Goal: Task Accomplishment & Management: Manage account settings

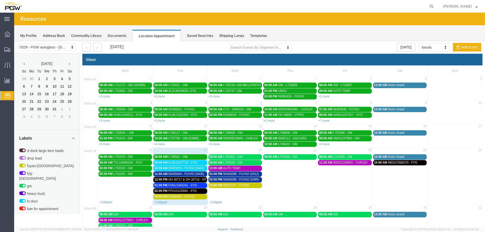
click at [189, 176] on div "11:00 AM 56445044 - FUYAO (5405)" at bounding box center [179, 174] width 51 height 4
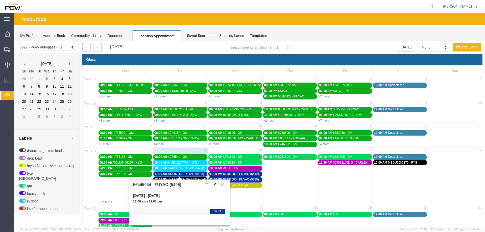
click at [213, 185] on icon at bounding box center [214, 185] width 3 height 4
select select "1"
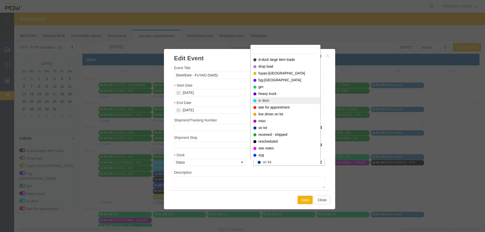
select select "220"
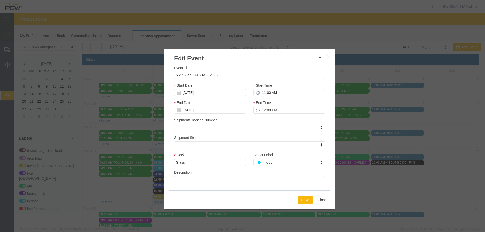
click at [301, 203] on button "Save" at bounding box center [304, 200] width 15 height 9
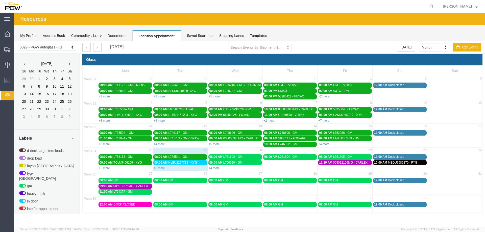
click at [192, 165] on div "09:00 AM HLBU2257733 - XYG" at bounding box center [179, 163] width 51 height 4
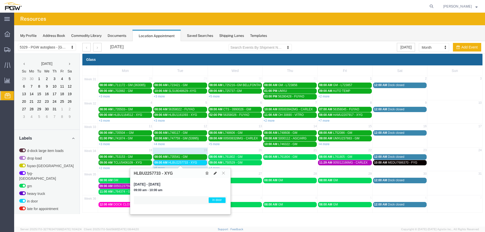
click at [216, 174] on icon at bounding box center [215, 173] width 3 height 4
select select "1"
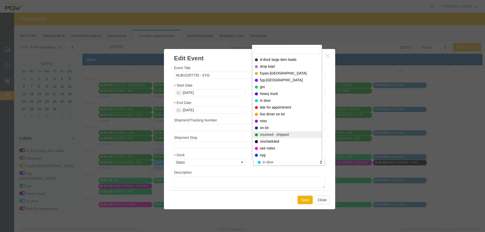
select select "200"
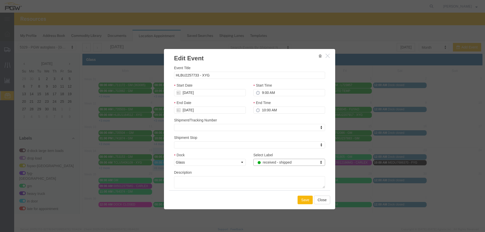
click at [300, 201] on button "Save" at bounding box center [304, 200] width 15 height 9
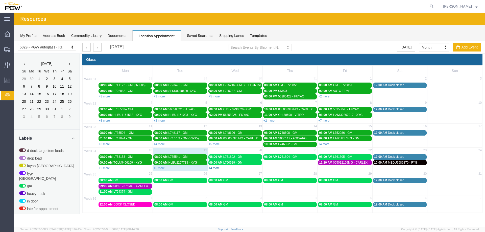
click at [217, 169] on link "+4 more" at bounding box center [213, 168] width 11 height 4
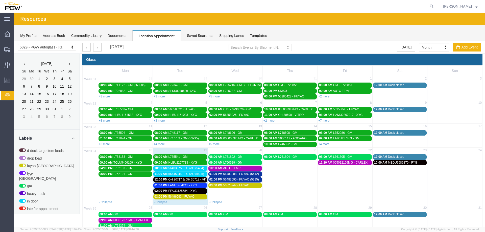
drag, startPoint x: 433, startPoint y: 7, endPoint x: 425, endPoint y: 7, distance: 8.1
click at [433, 7] on icon at bounding box center [431, 6] width 7 height 7
click at [422, 6] on input "search" at bounding box center [350, 6] width 153 height 12
paste input "666896"
type input "666896"
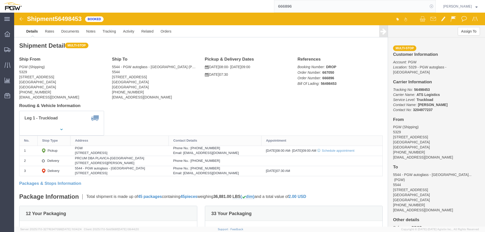
click at [435, 7] on icon at bounding box center [431, 6] width 7 height 7
click at [0, 0] on span "Location Appointment" at bounding box center [0, 0] width 0 height 0
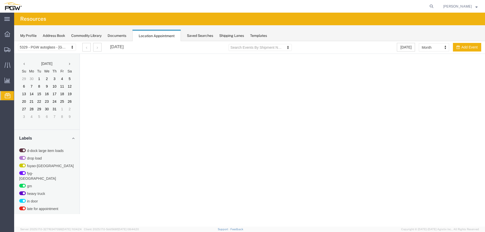
select select "28253"
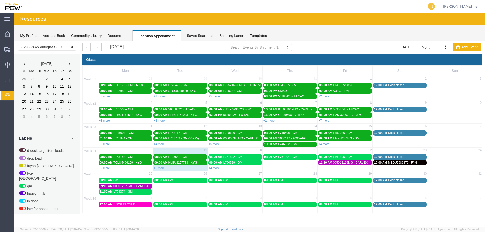
click at [433, 5] on icon at bounding box center [431, 6] width 7 height 7
click at [423, 8] on input "search" at bounding box center [350, 6] width 153 height 12
paste input "667043"
type input "667043"
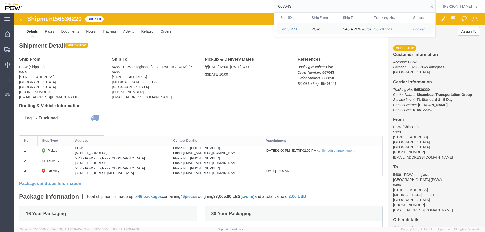
click at [434, 9] on icon at bounding box center [431, 6] width 7 height 7
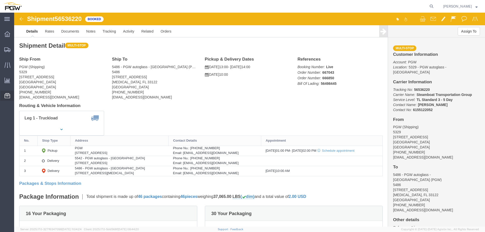
click at [0, 0] on span "Location Appointment" at bounding box center [0, 0] width 0 height 0
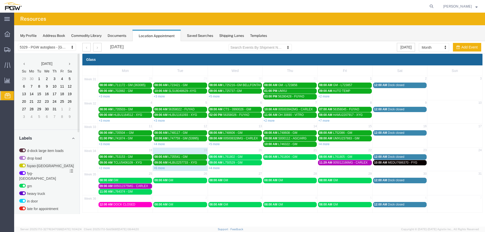
scroll to position [130, 0]
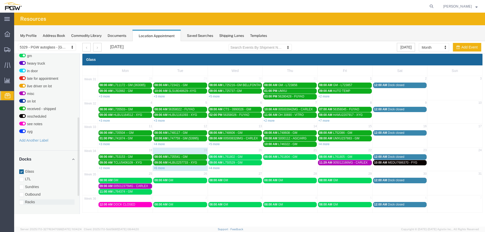
click at [28, 199] on label "Racks" at bounding box center [46, 201] width 55 height 5
click at [14, 41] on input "Racks" at bounding box center [14, 41] width 0 height 0
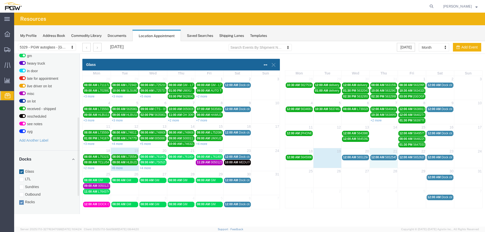
click at [380, 164] on div "18 19 20 21 22 23 24 12:00 AM 56459980 - [GEOGRAPHIC_DATA] (53987) 12:00 AM 565…" at bounding box center [383, 158] width 197 height 20
select select "3"
select select
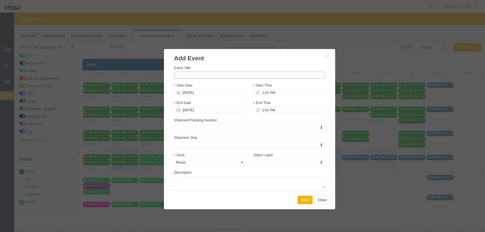
click at [226, 77] on input "Event Title" at bounding box center [249, 75] width 151 height 7
paste input "L765380"
type input "L765380 - [PERSON_NAME], [GEOGRAPHIC_DATA]"
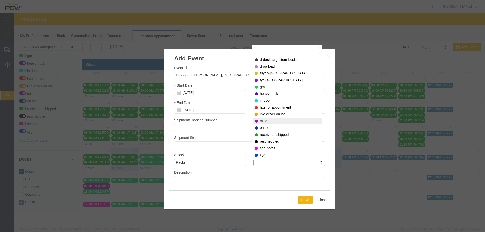
select select "12922"
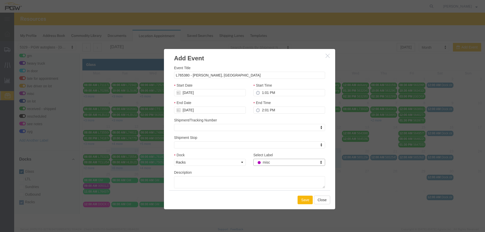
click at [305, 201] on button "Save" at bounding box center [304, 200] width 15 height 9
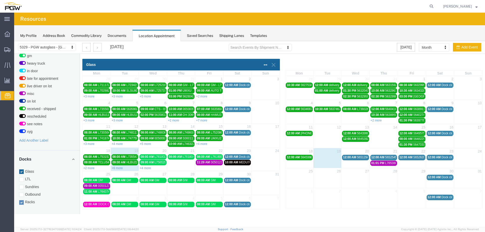
click at [379, 164] on span "01:01 PM" at bounding box center [377, 163] width 13 height 4
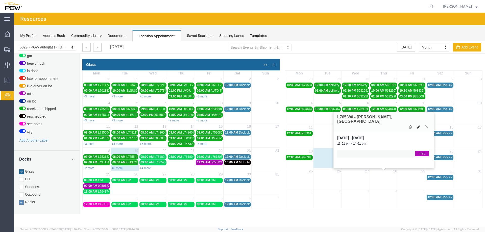
click at [419, 125] on icon at bounding box center [418, 127] width 3 height 4
select select "3"
select select "12922"
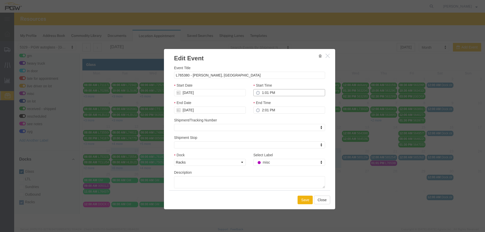
click at [261, 93] on input "1:01 PM" at bounding box center [289, 92] width 72 height 7
type input "8:01 PM"
type input "9:01 PM"
type input "8:00 PM"
type input "9:00 PM"
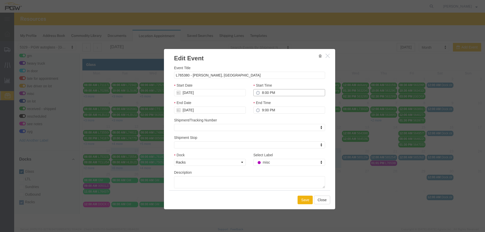
type input "8:00 AM"
type input "9:00 AM"
type input "8:00 AM"
click at [308, 201] on button "Save" at bounding box center [304, 200] width 15 height 9
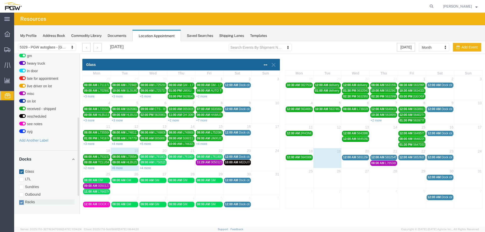
click at [30, 199] on label "Racks" at bounding box center [46, 201] width 55 height 5
click at [14, 41] on input "Racks" at bounding box center [14, 41] width 0 height 0
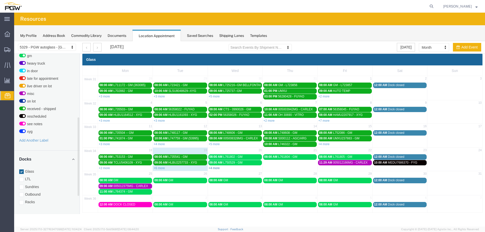
click at [212, 168] on link "+4 more" at bounding box center [213, 168] width 11 height 4
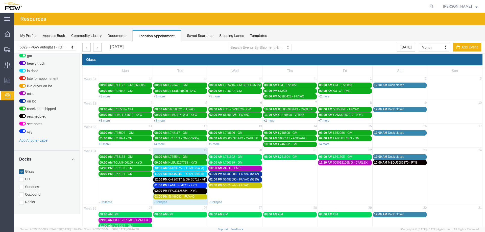
click at [190, 167] on span "56483075 - FUYAO (5404)" at bounding box center [186, 168] width 36 height 4
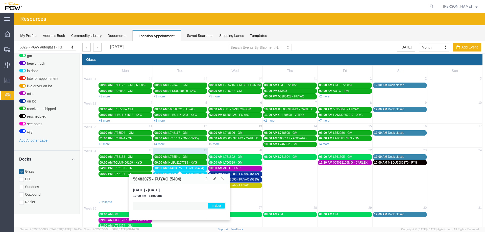
click at [214, 178] on icon at bounding box center [214, 179] width 3 height 4
select select "1"
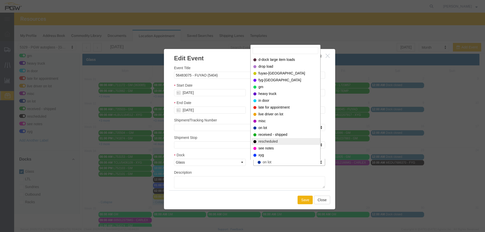
select select "200"
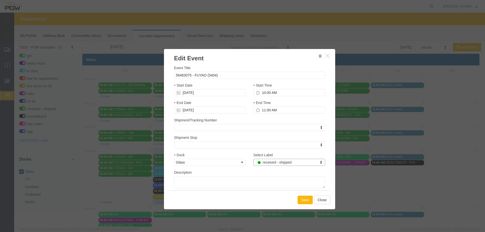
drag, startPoint x: 299, startPoint y: 199, endPoint x: 300, endPoint y: 191, distance: 8.4
click at [299, 200] on button "Save" at bounding box center [304, 200] width 15 height 9
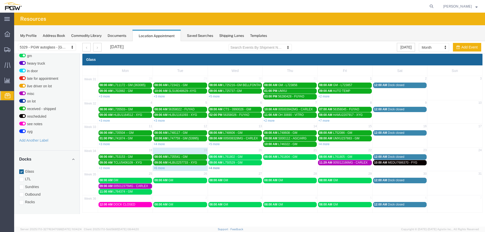
click at [212, 168] on link "+4 more" at bounding box center [213, 168] width 11 height 4
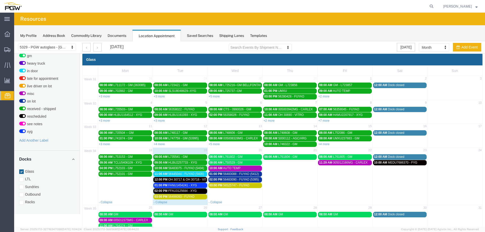
click at [191, 173] on span "56445044 - FUYAO (5405)" at bounding box center [186, 174] width 36 height 4
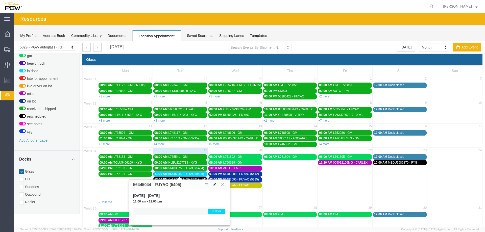
click at [214, 185] on icon at bounding box center [214, 185] width 3 height 4
select select "1"
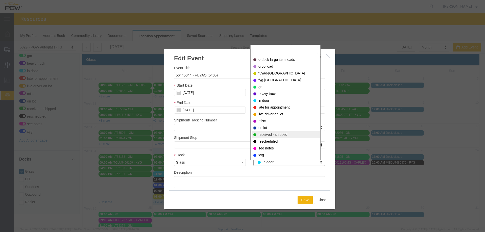
select select "200"
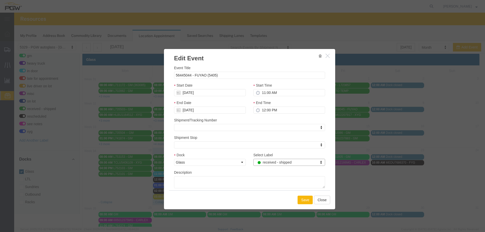
click at [304, 200] on button "Save" at bounding box center [304, 200] width 15 height 9
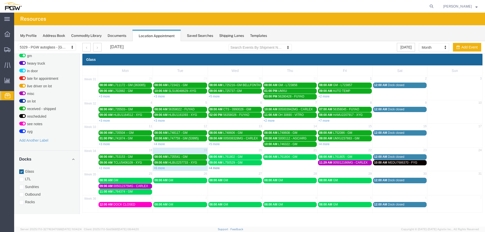
click at [212, 167] on link "+4 more" at bounding box center [213, 168] width 11 height 4
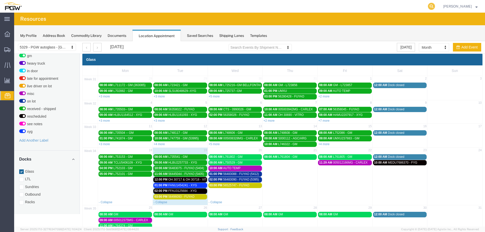
click at [433, 6] on icon at bounding box center [431, 6] width 7 height 7
click at [428, 6] on input "search" at bounding box center [350, 6] width 153 height 12
type input "56498453"
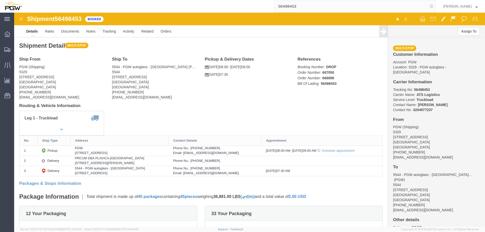
click at [434, 6] on icon at bounding box center [431, 6] width 7 height 7
click at [0, 0] on span "Location Appointment" at bounding box center [0, 0] width 0 height 0
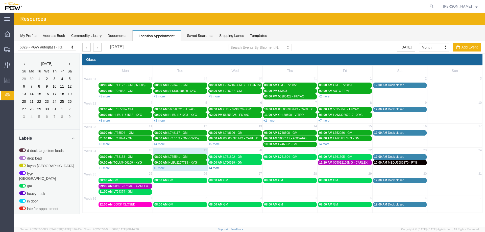
click at [211, 168] on link "+4 more" at bounding box center [213, 168] width 11 height 4
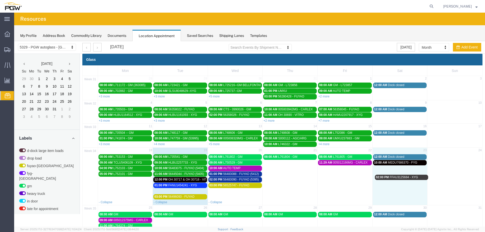
drag, startPoint x: 182, startPoint y: 192, endPoint x: 403, endPoint y: 178, distance: 222.0
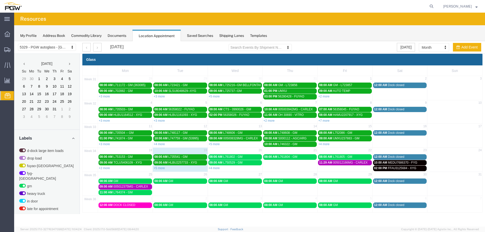
click at [215, 168] on link "+4 more" at bounding box center [213, 168] width 11 height 4
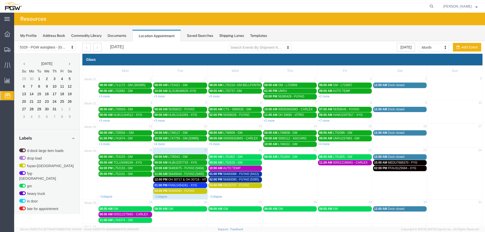
click at [189, 184] on span "FANU1454241 - XYG" at bounding box center [182, 185] width 29 height 4
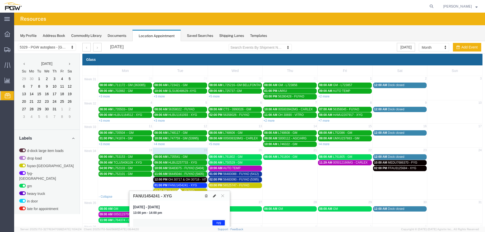
click at [214, 196] on icon at bounding box center [214, 196] width 3 height 4
select select "1"
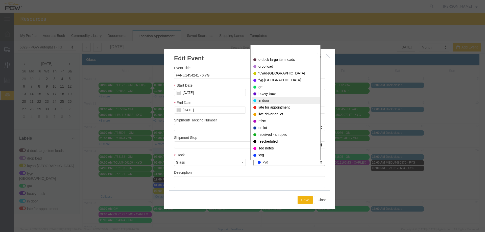
select select "220"
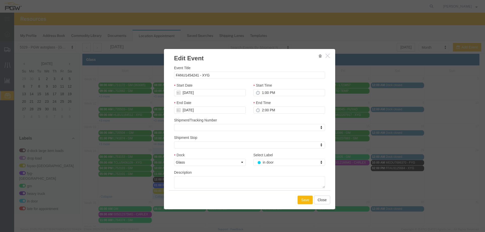
click at [302, 197] on button "Save" at bounding box center [304, 200] width 15 height 9
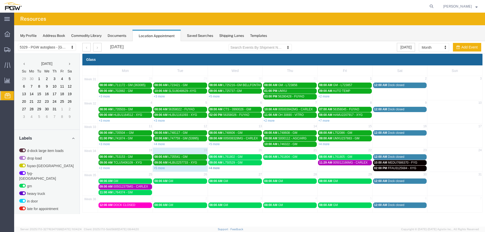
click at [213, 168] on link "+4 more" at bounding box center [213, 168] width 11 height 4
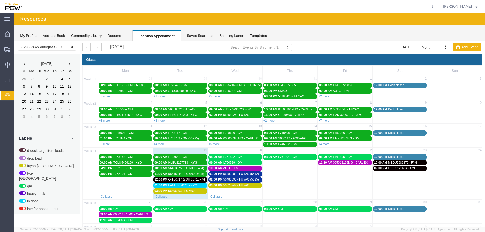
click at [197, 179] on span "OH 30717 & OH 30718 - VITRO // 9 HT" at bounding box center [194, 180] width 53 height 4
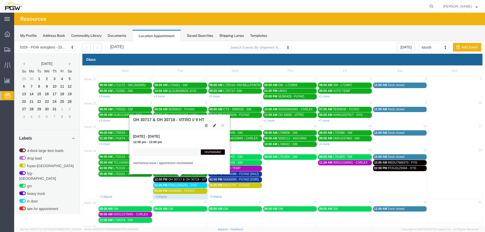
click at [213, 124] on icon at bounding box center [214, 126] width 3 height 4
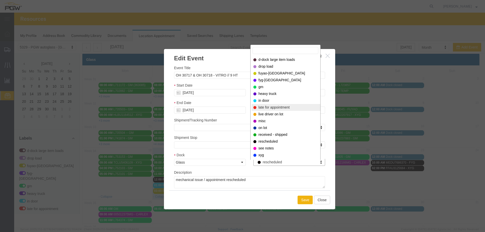
select select "260"
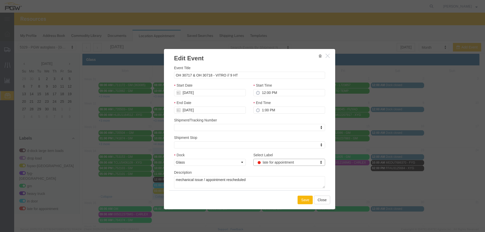
click at [304, 202] on button "Save" at bounding box center [304, 200] width 15 height 9
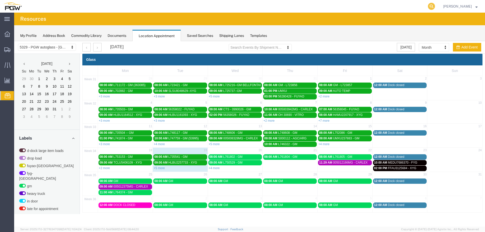
click at [435, 6] on icon at bounding box center [431, 6] width 7 height 7
click at [428, 8] on input "search" at bounding box center [350, 6] width 153 height 12
paste input "667212"
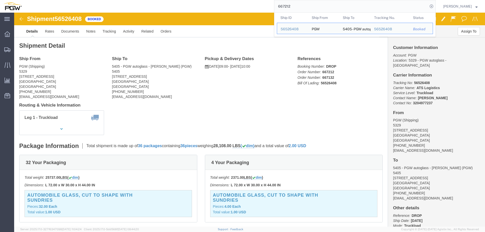
click at [312, 4] on input "667212" at bounding box center [350, 6] width 153 height 12
paste input "40"
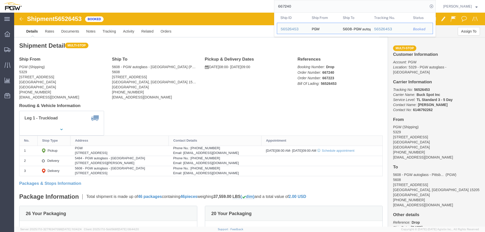
click at [320, 7] on input "667240" at bounding box center [350, 6] width 153 height 12
paste input "25"
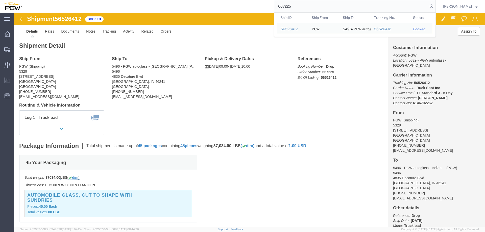
click at [301, 4] on input "667225" at bounding box center [350, 6] width 153 height 12
paste input "141"
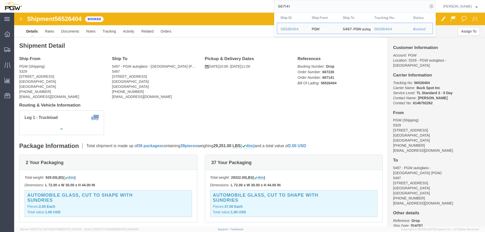
click at [295, 6] on input "667141" at bounding box center [350, 6] width 153 height 12
paste input "229"
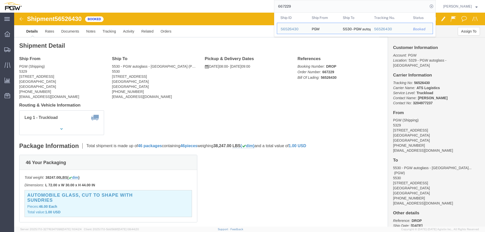
click at [316, 5] on input "667229" at bounding box center [350, 6] width 153 height 12
paste input "064"
click at [302, 7] on input "667064" at bounding box center [350, 6] width 153 height 12
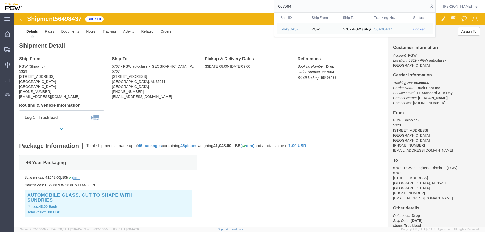
paste input "198"
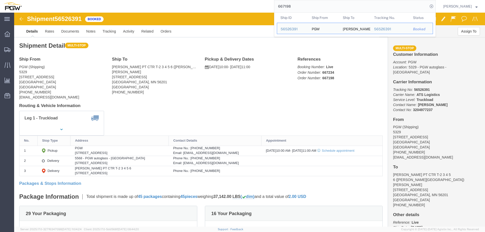
click at [305, 3] on input "667198" at bounding box center [350, 6] width 153 height 12
paste input "222"
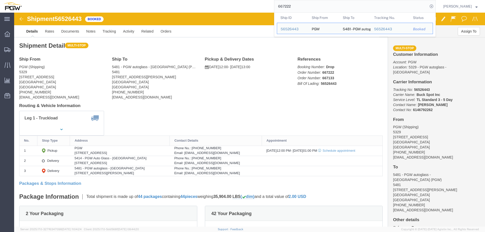
click at [305, 5] on input "667222" at bounding box center [350, 6] width 153 height 12
paste input "156"
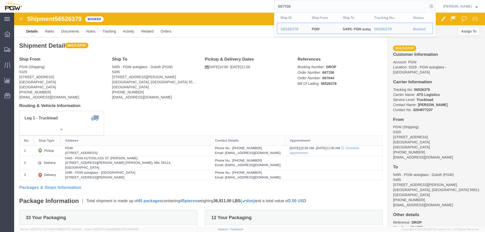
click at [300, 8] on input "667156" at bounding box center [350, 6] width 153 height 12
paste input "248"
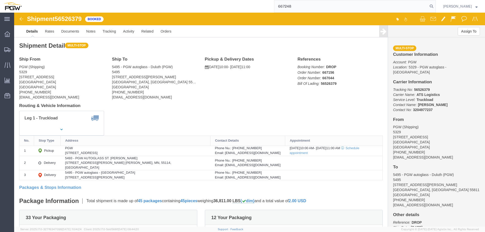
type input "667248"
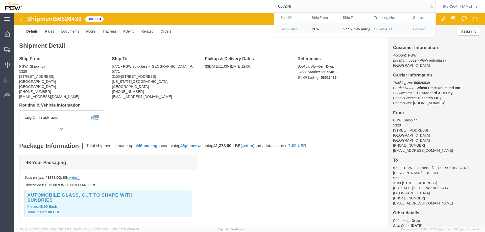
click at [432, 6] on icon at bounding box center [431, 6] width 7 height 7
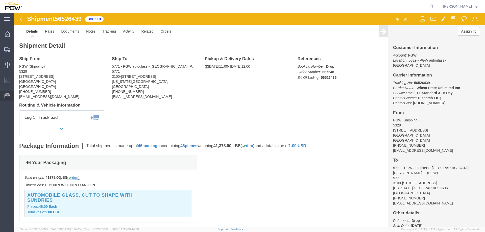
click at [0, 0] on span "Location Appointment" at bounding box center [0, 0] width 0 height 0
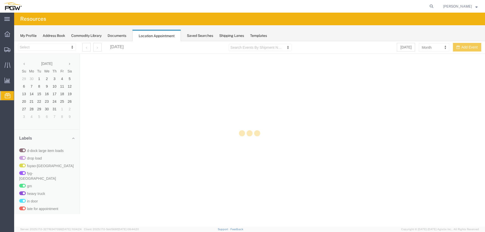
select select "28253"
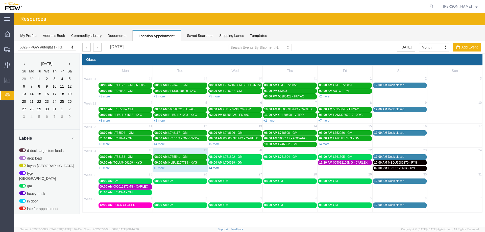
click at [214, 169] on link "+4 more" at bounding box center [213, 168] width 11 height 4
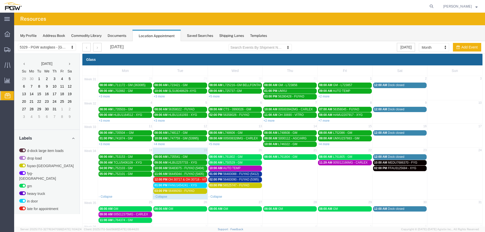
click at [198, 179] on span "OH 30717 & OH 30718 - VITRO // 9 HT" at bounding box center [194, 180] width 53 height 4
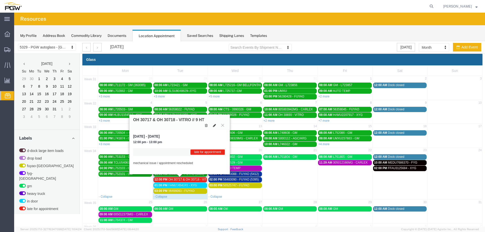
click at [216, 126] on button at bounding box center [214, 125] width 7 height 5
select select "1"
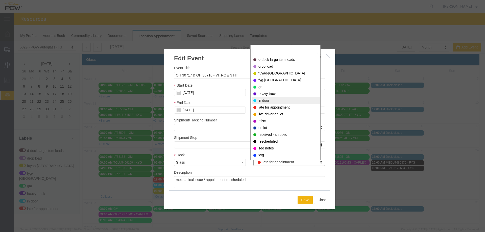
select select "220"
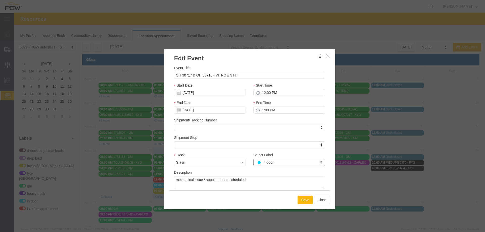
click at [297, 200] on button "Save" at bounding box center [304, 200] width 15 height 9
